Goal: Task Accomplishment & Management: Use online tool/utility

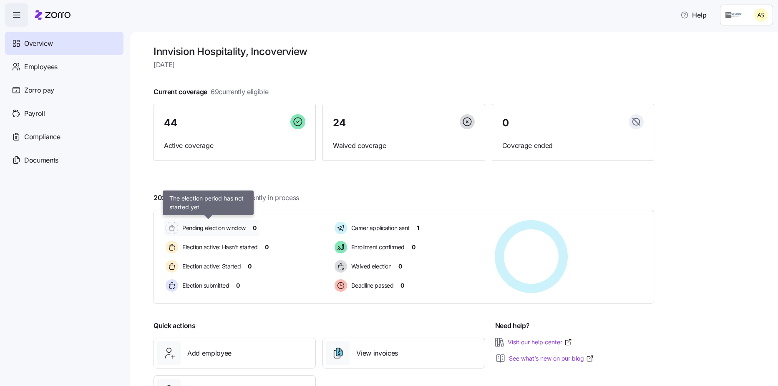
click at [226, 226] on span "Pending election window" at bounding box center [213, 228] width 66 height 8
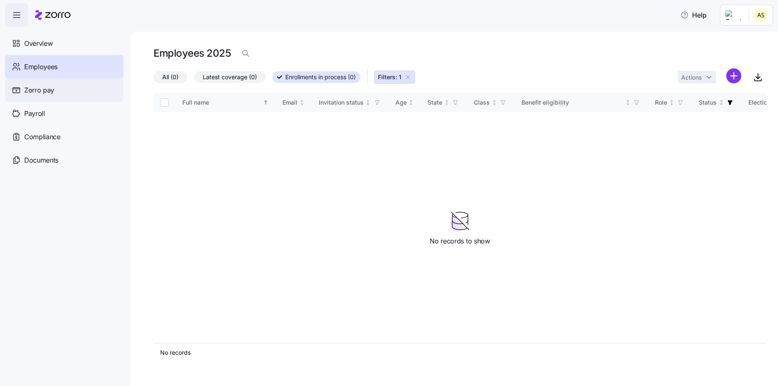
click at [43, 85] on span "Zorro pay" at bounding box center [39, 90] width 30 height 10
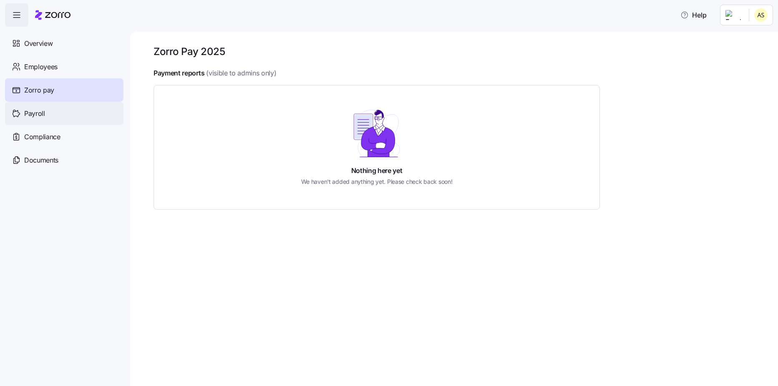
click at [52, 119] on div "Payroll" at bounding box center [64, 113] width 118 height 23
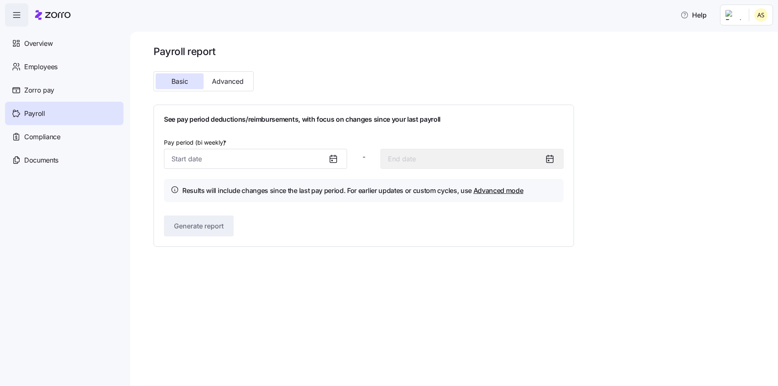
click at [329, 164] on div at bounding box center [337, 158] width 20 height 19
click at [313, 162] on input "Pay period (bi weekly) *" at bounding box center [255, 159] width 183 height 20
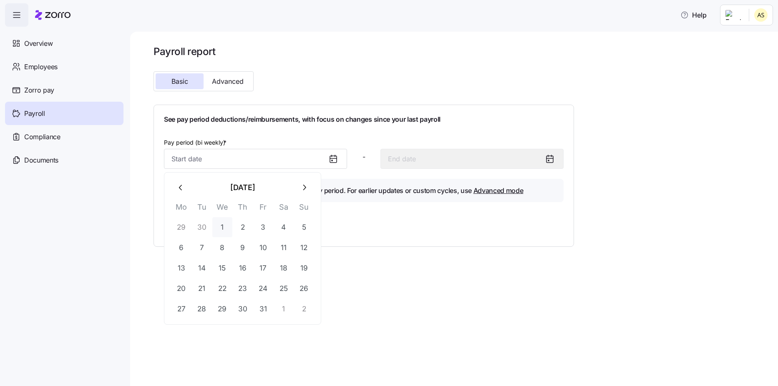
click at [224, 227] on button "1" at bounding box center [222, 227] width 20 height 20
type input "[DATE]"
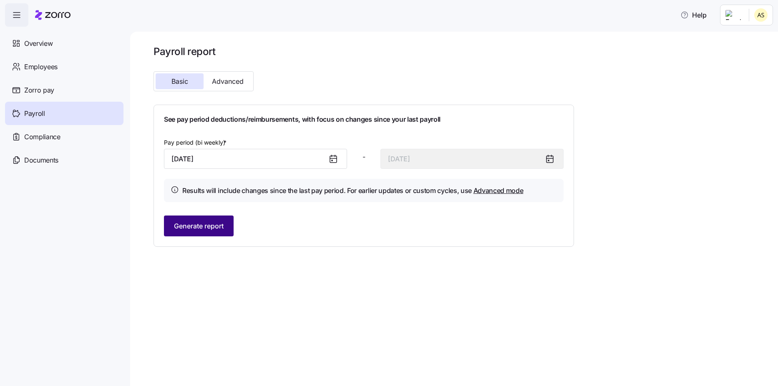
click at [209, 228] on span "Generate report" at bounding box center [199, 226] width 50 height 10
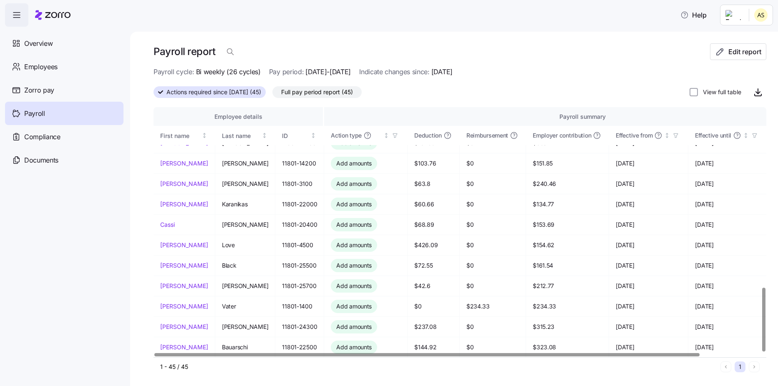
scroll to position [2, 0]
click at [44, 40] on span "Overview" at bounding box center [38, 43] width 28 height 10
